Goal: Task Accomplishment & Management: Complete application form

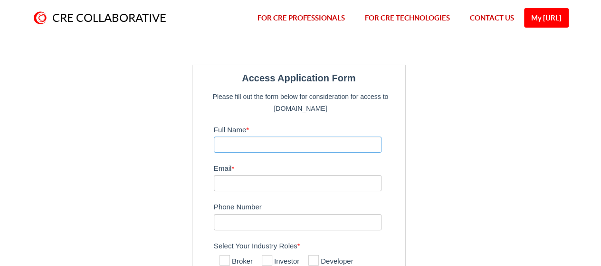
click at [241, 147] on input "Full Name *" at bounding box center [298, 144] width 168 height 16
type input "[PERSON_NAME]"
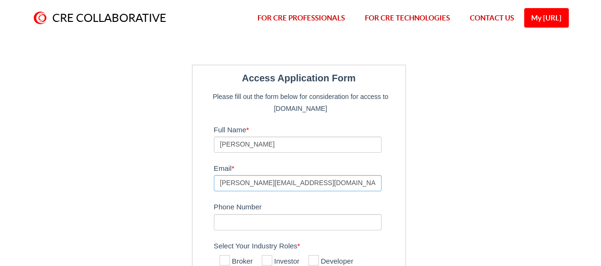
type input "[PERSON_NAME][EMAIL_ADDRESS][DOMAIN_NAME]"
click at [229, 223] on input "Phone Number" at bounding box center [298, 222] width 168 height 16
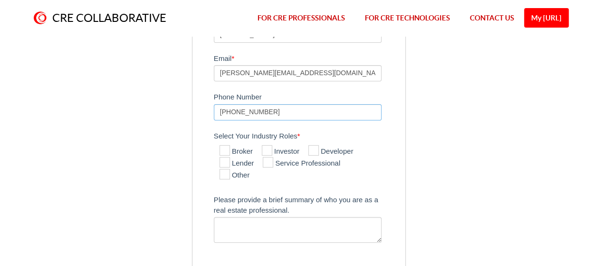
scroll to position [113, 0]
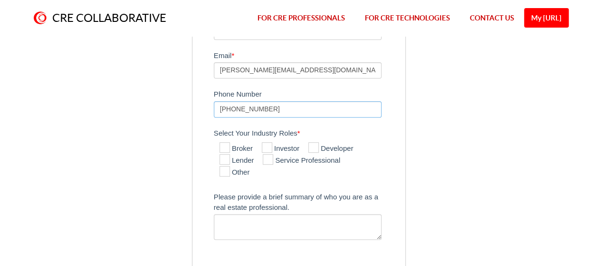
type input "[PHONE_NUMBER]"
click at [224, 145] on icon at bounding box center [225, 147] width 10 height 10
click at [224, 145] on input "Broker" at bounding box center [223, 148] width 6 height 6
checkbox input "true"
click at [236, 218] on textarea "Please provide a brief summary of who you are as a real estate professional." at bounding box center [298, 227] width 168 height 26
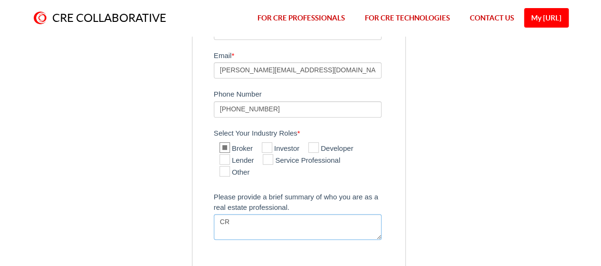
type textarea "C"
paste textarea "Market and present properties to prospective buyers, investors & tenants  Land…"
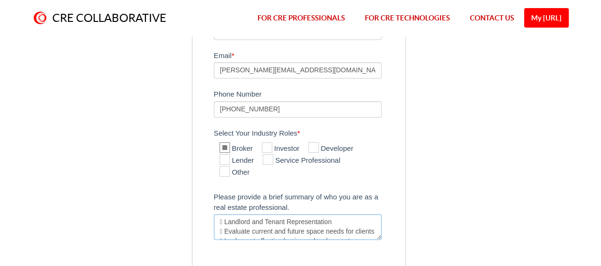
click at [227, 222] on textarea "Market and present properties to prospective buyers, investors & tenants  Land…" at bounding box center [298, 227] width 168 height 26
click at [220, 219] on textarea "Market and present properties to prospective buyers, investors & tenants * Land…" at bounding box center [298, 227] width 168 height 26
type textarea "* Market and present properties to prospective buyers, investors & tenants * La…"
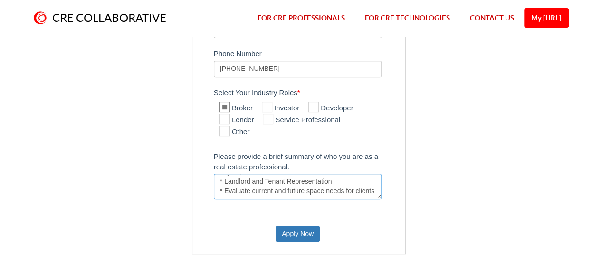
scroll to position [140, 0]
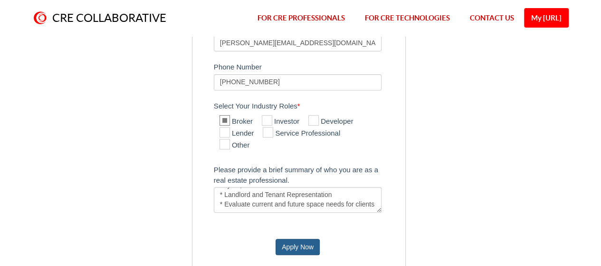
click at [298, 243] on button "Apply Now" at bounding box center [298, 247] width 44 height 16
click at [271, 118] on icon at bounding box center [267, 120] width 10 height 10
click at [268, 118] on input "Investor" at bounding box center [265, 121] width 6 height 6
checkbox input "true"
